Goal: Task Accomplishment & Management: Use online tool/utility

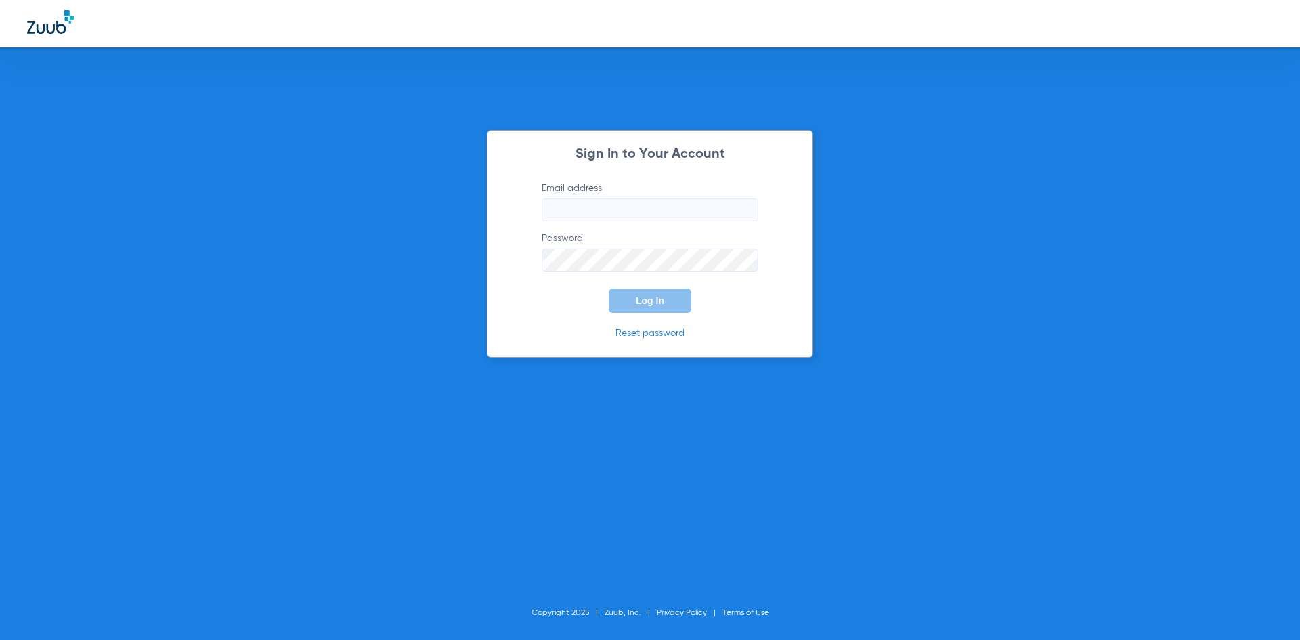
type input "[EMAIL_ADDRESS][DOMAIN_NAME]"
click at [638, 301] on span "Log In" at bounding box center [650, 300] width 28 height 11
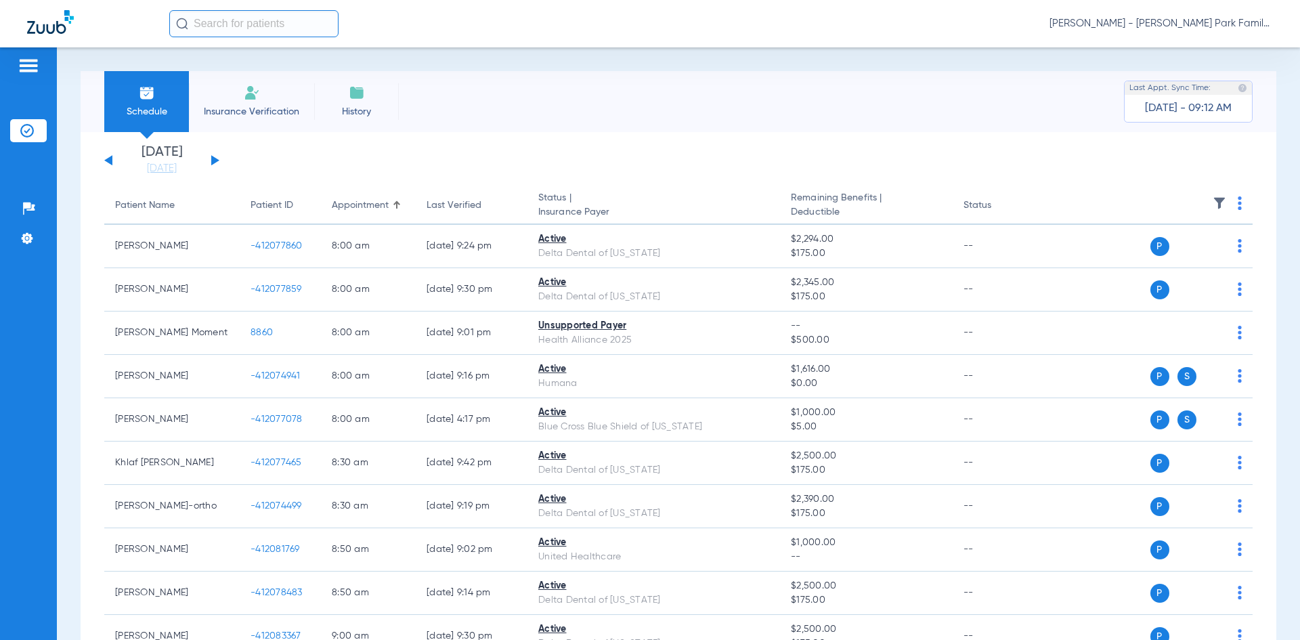
click at [212, 160] on button at bounding box center [215, 160] width 8 height 10
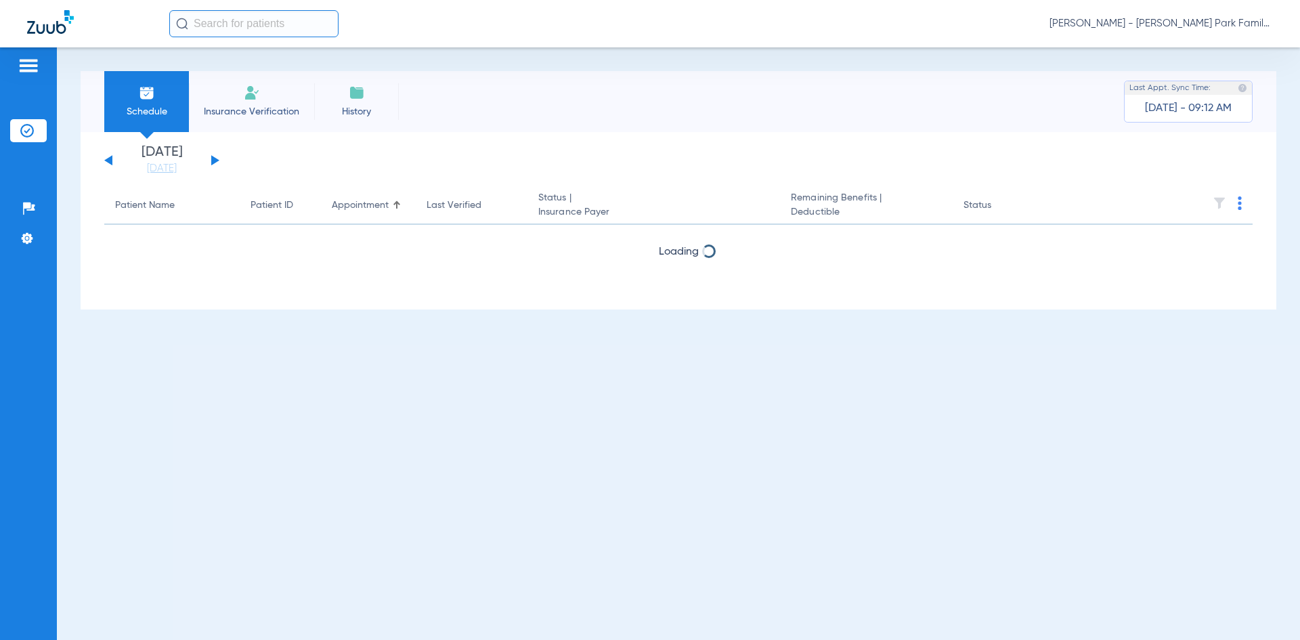
click at [212, 160] on button at bounding box center [215, 160] width 8 height 10
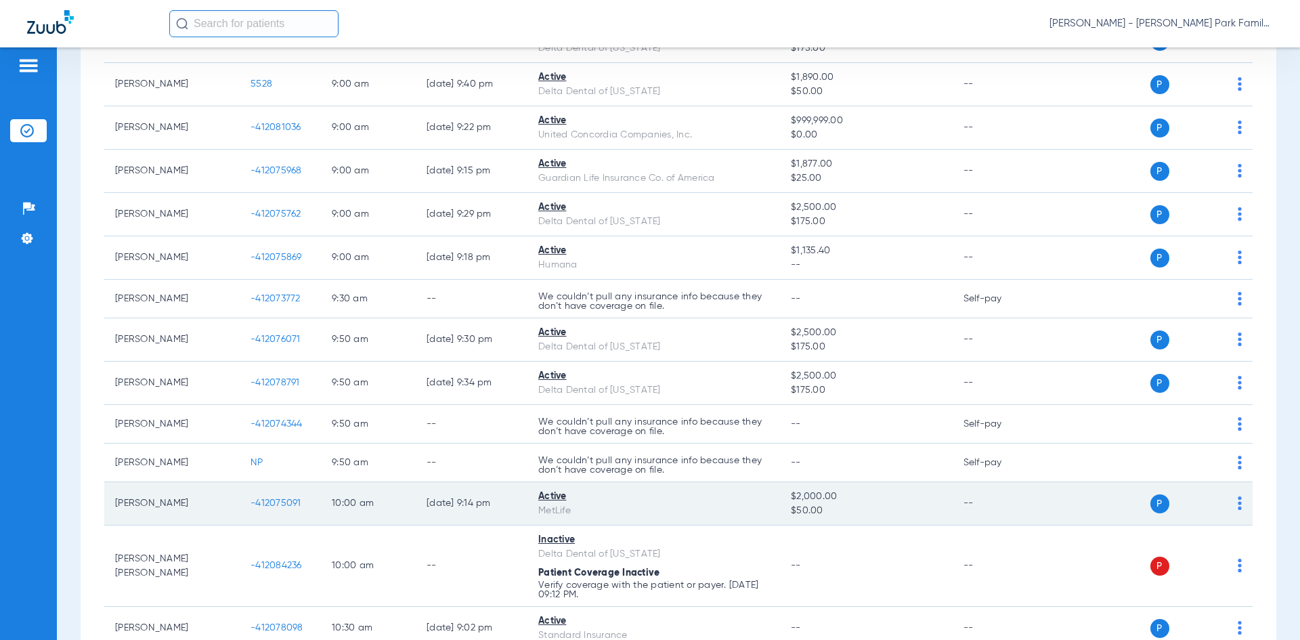
scroll to position [68, 0]
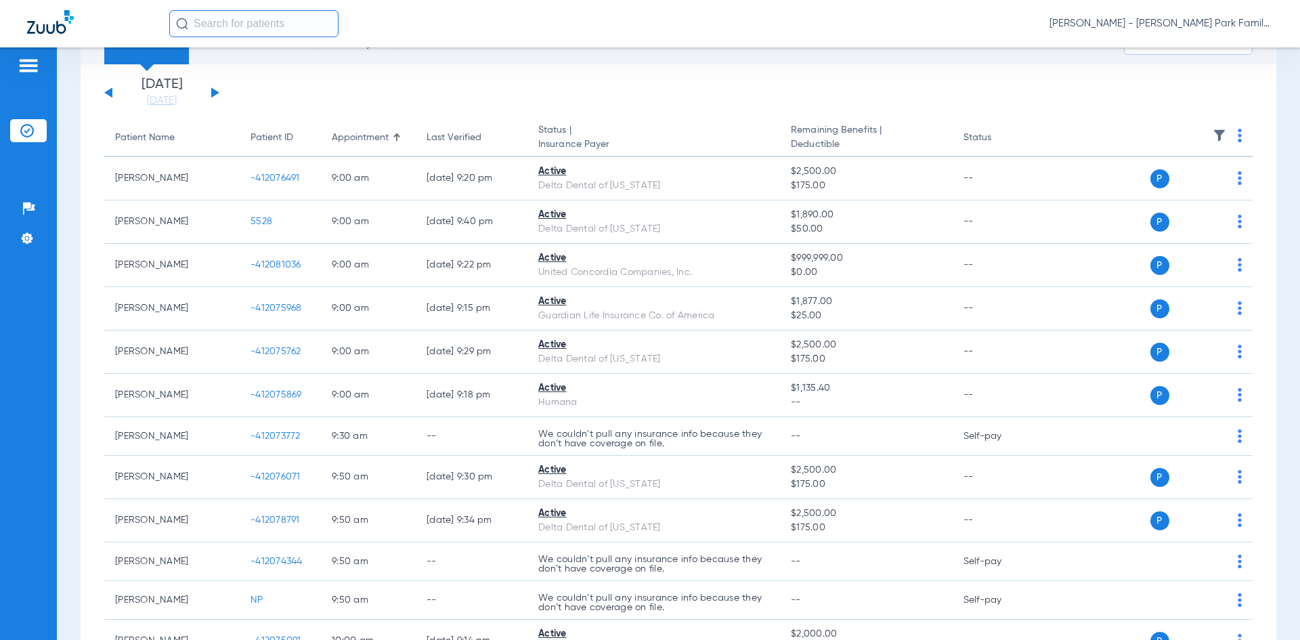
click at [1214, 134] on img at bounding box center [1220, 136] width 14 height 14
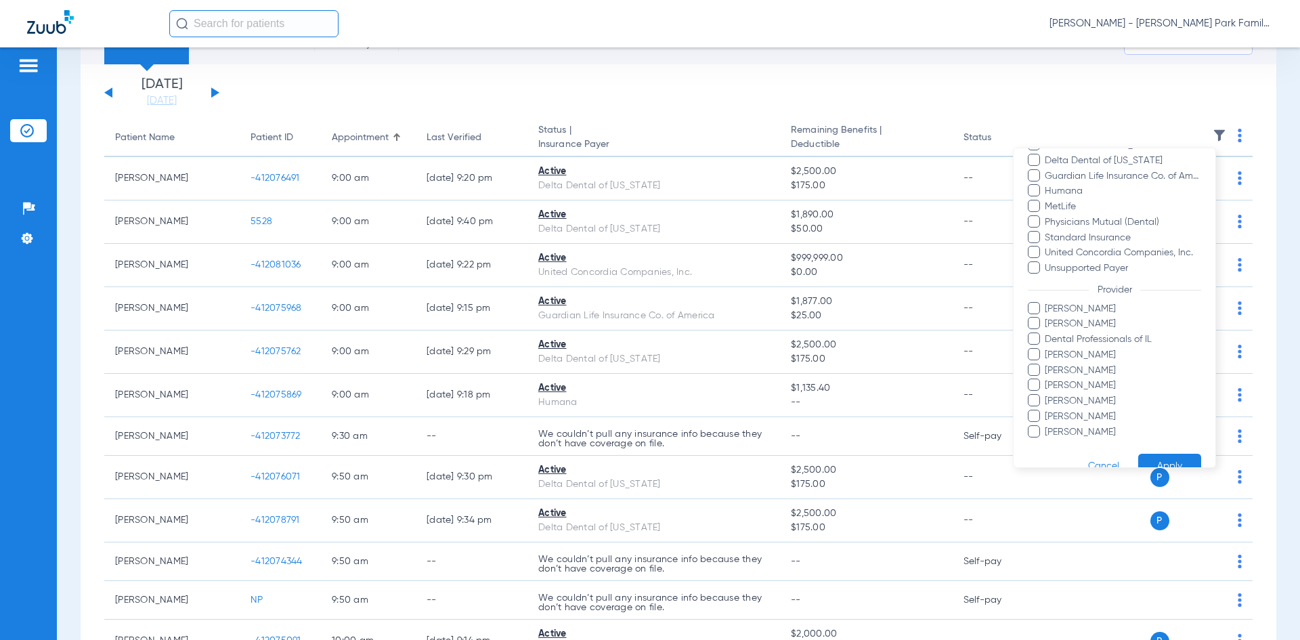
scroll to position [297, 0]
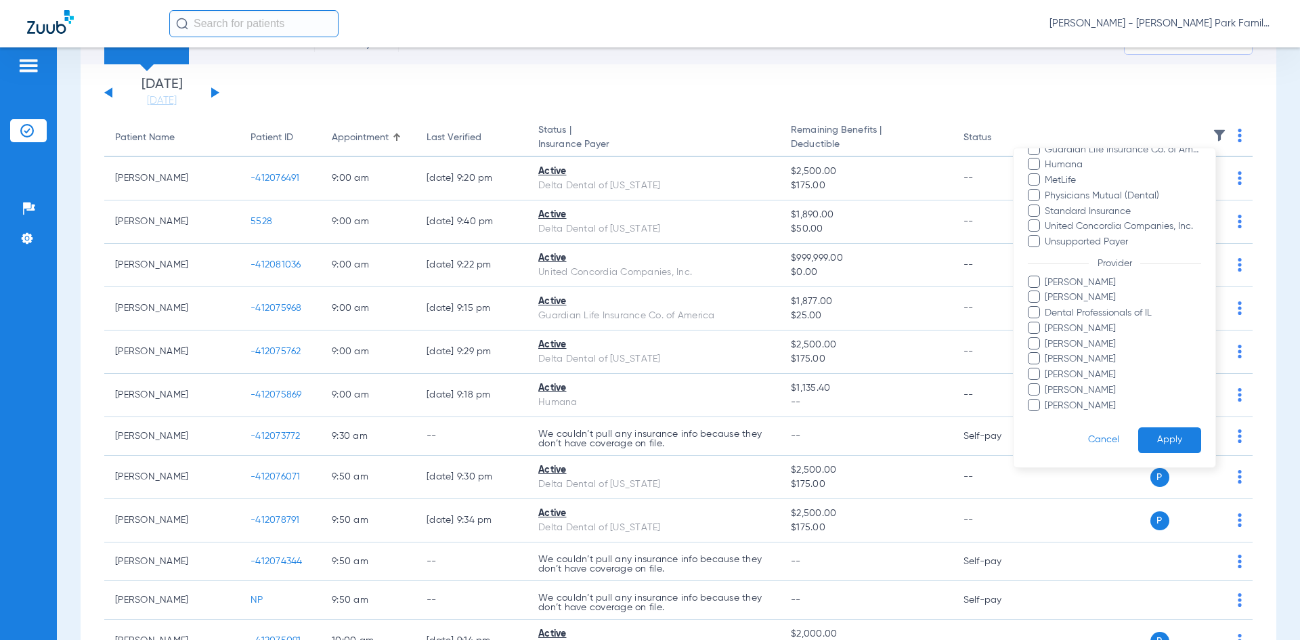
click at [1035, 283] on span at bounding box center [1034, 282] width 12 height 12
click at [1047, 292] on input "[PERSON_NAME]" at bounding box center [1047, 292] width 0 height 0
click at [1035, 378] on span at bounding box center [1034, 374] width 12 height 12
click at [1047, 384] on input "[PERSON_NAME]" at bounding box center [1047, 384] width 0 height 0
click at [1160, 433] on button "Apply" at bounding box center [1169, 440] width 63 height 26
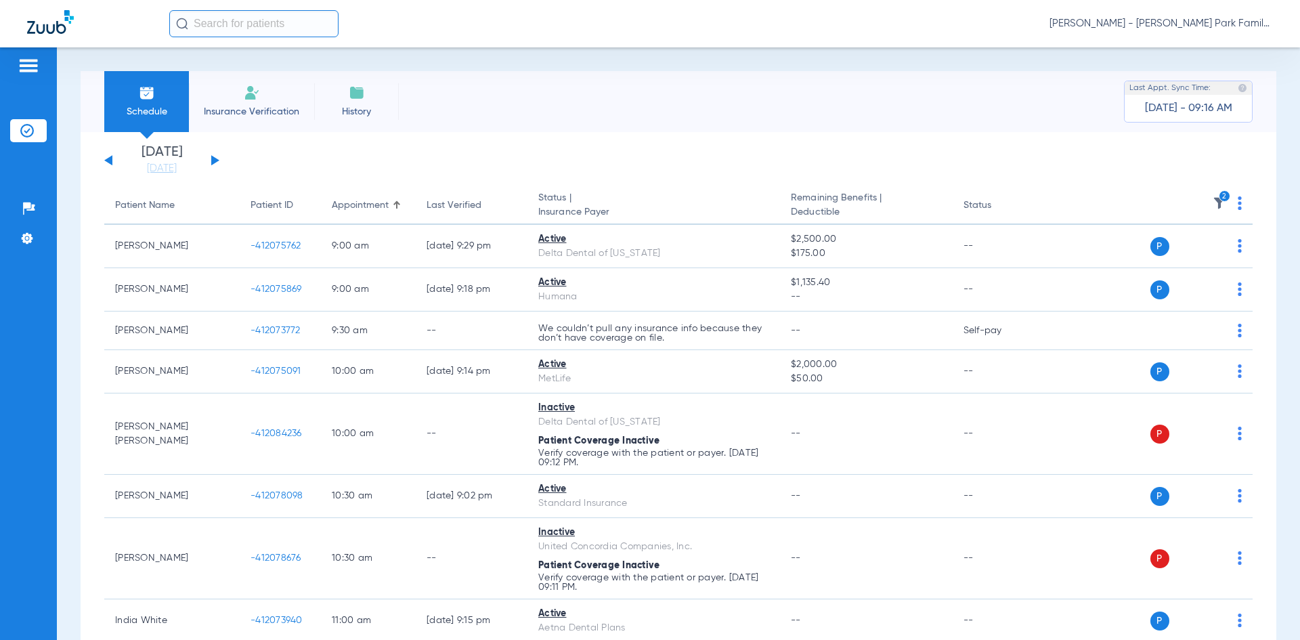
click at [216, 165] on div "[DATE] [DATE] [DATE] [DATE] [DATE] [DATE] [DATE] [DATE] [DATE] [DATE] [DATE] [D…" at bounding box center [161, 161] width 115 height 30
drag, startPoint x: 256, startPoint y: 203, endPoint x: 264, endPoint y: 211, distance: 11.5
click at [216, 161] on button at bounding box center [215, 160] width 8 height 10
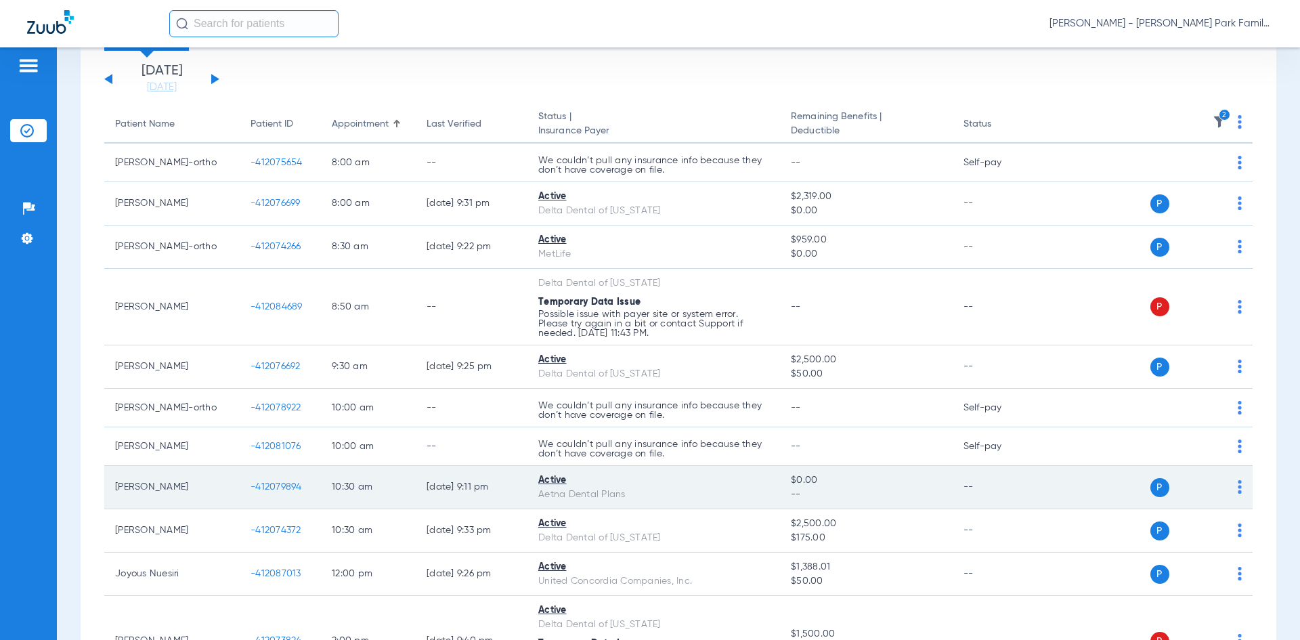
scroll to position [78, 0]
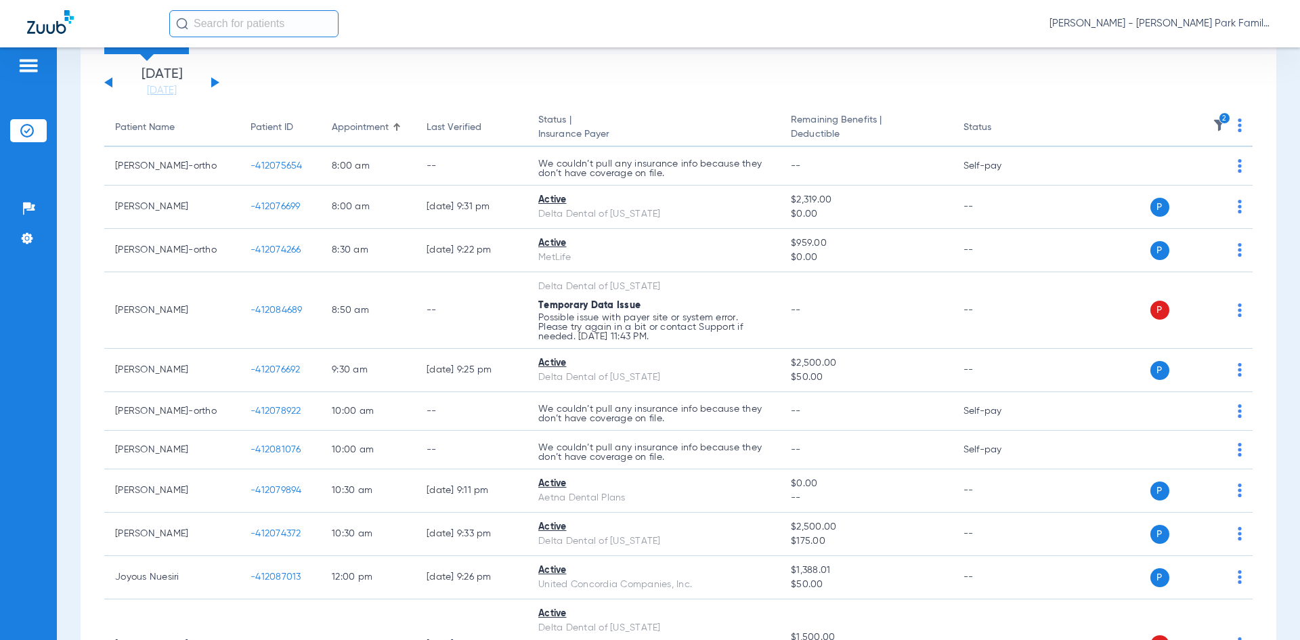
click at [1219, 118] on icon "2" at bounding box center [1225, 118] width 12 height 12
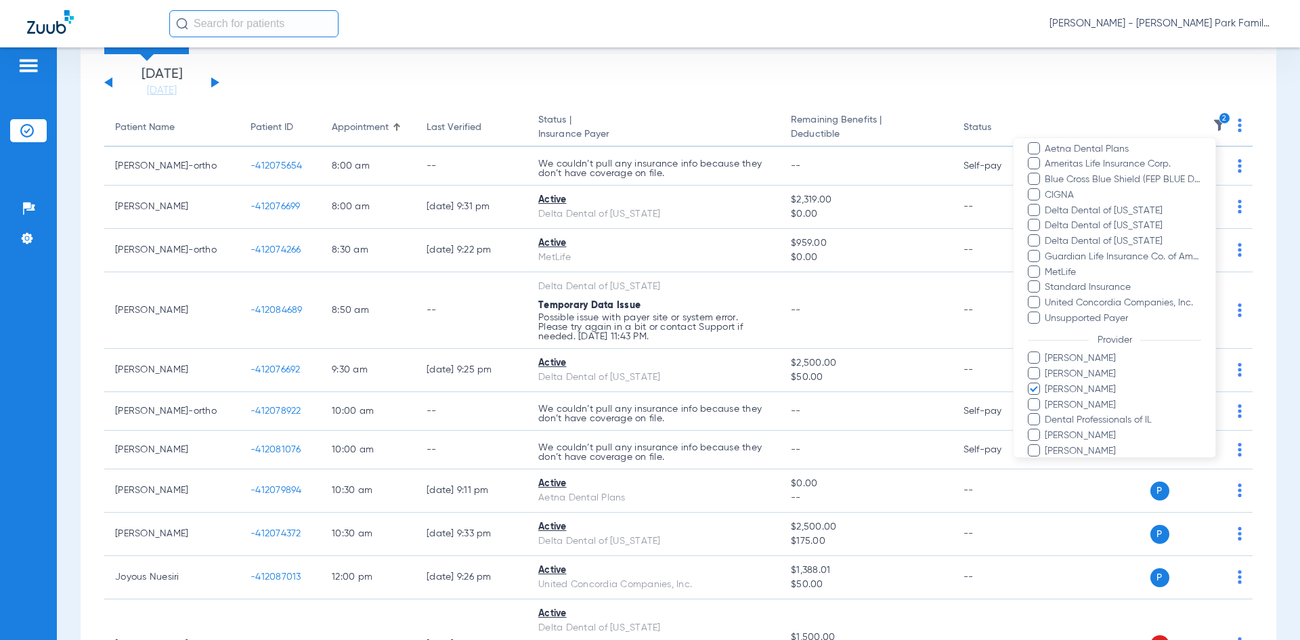
scroll to position [271, 0]
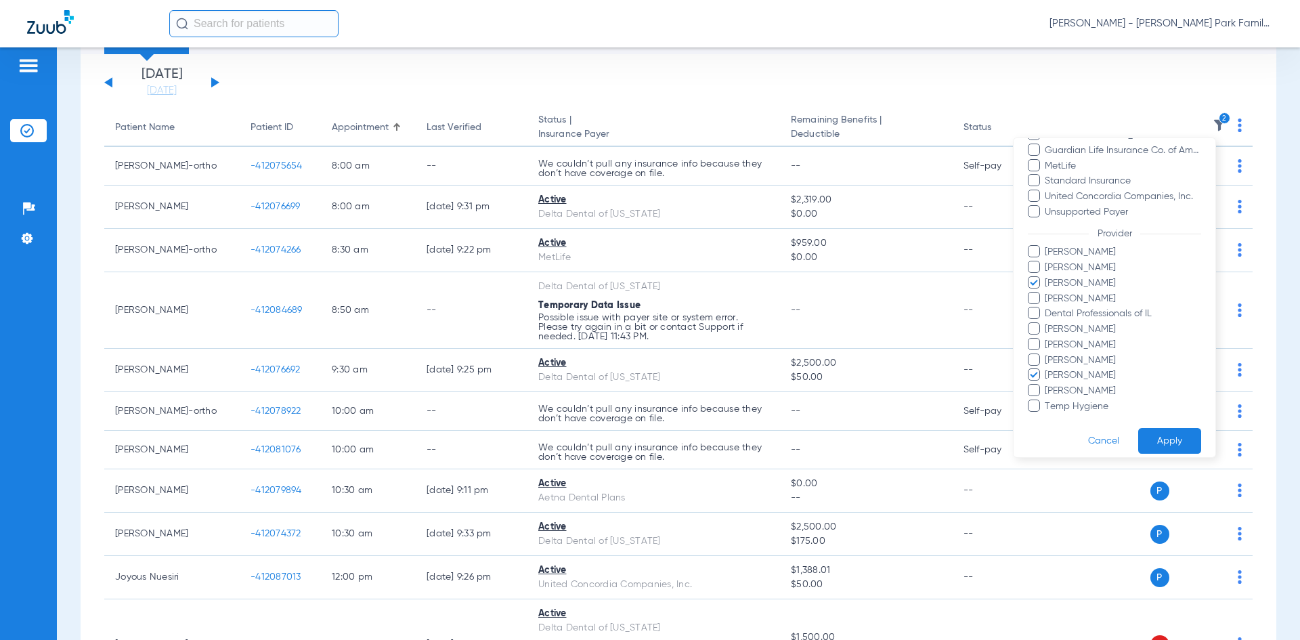
click at [1161, 432] on button "Apply" at bounding box center [1169, 441] width 63 height 26
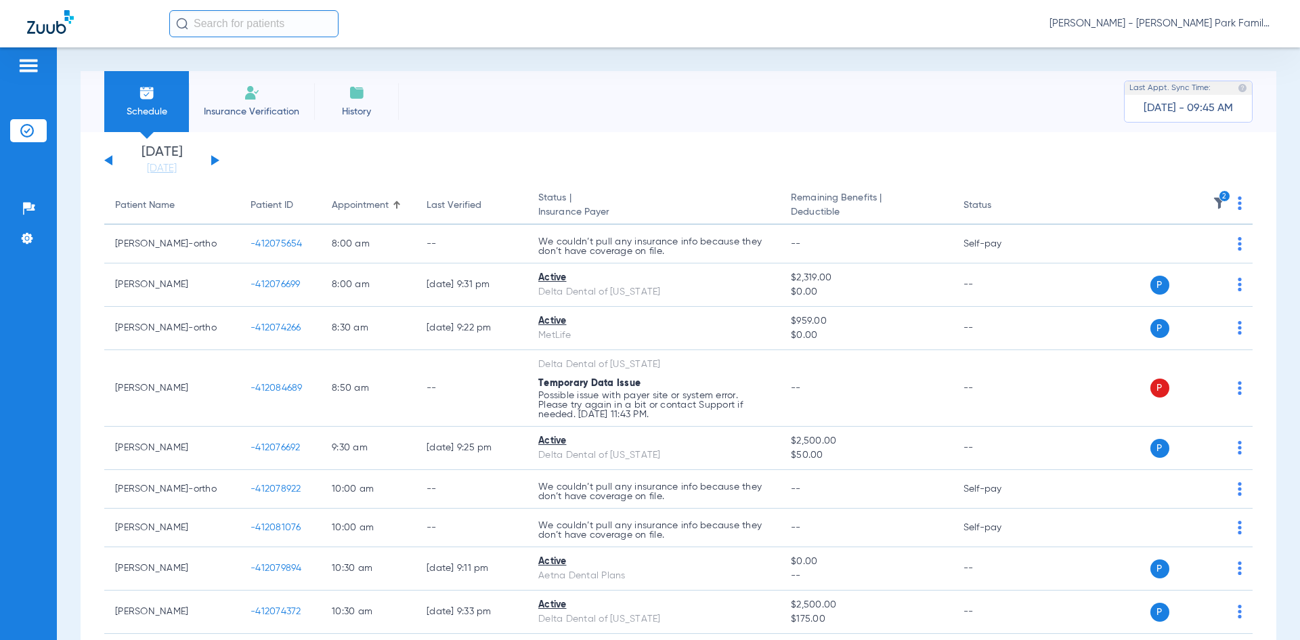
click at [215, 163] on button at bounding box center [215, 160] width 8 height 10
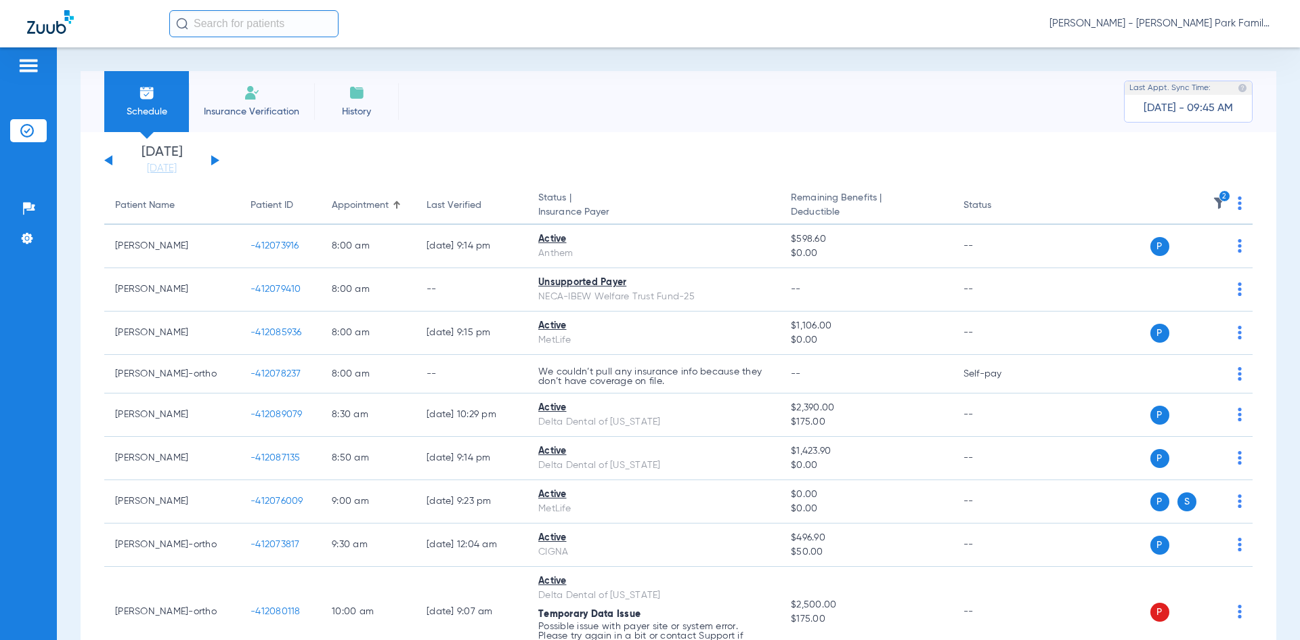
click at [216, 161] on button at bounding box center [215, 160] width 8 height 10
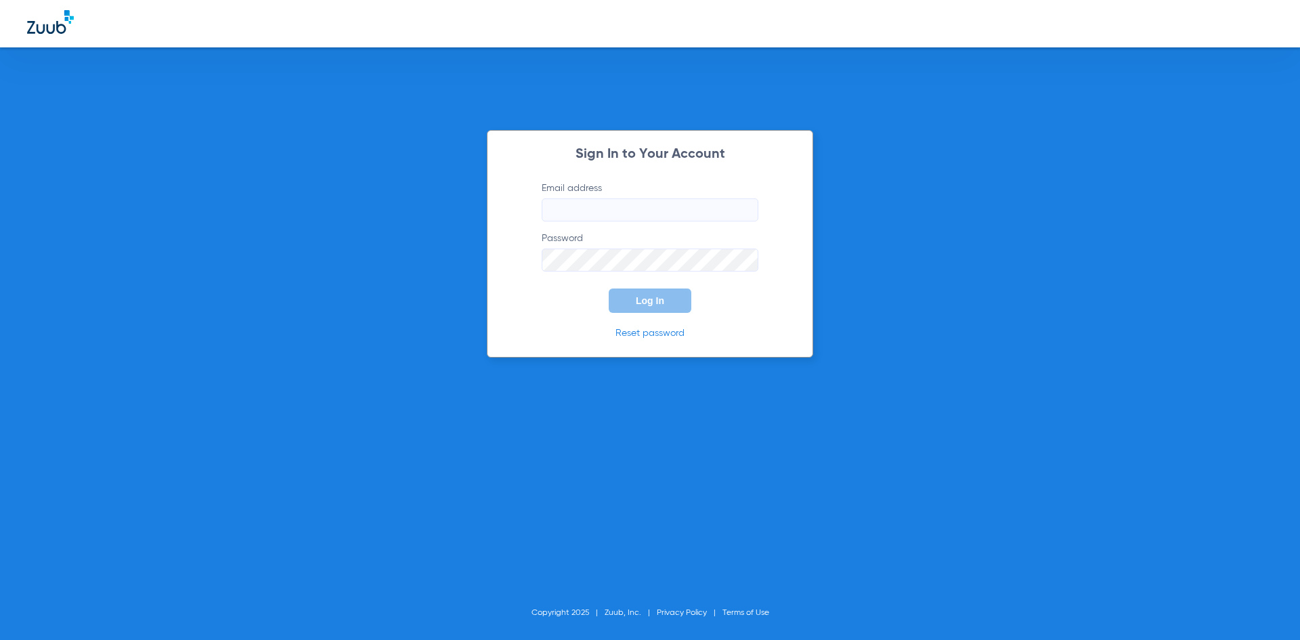
type input "[EMAIL_ADDRESS][DOMAIN_NAME]"
